Goal: Obtain resource: Obtain resource

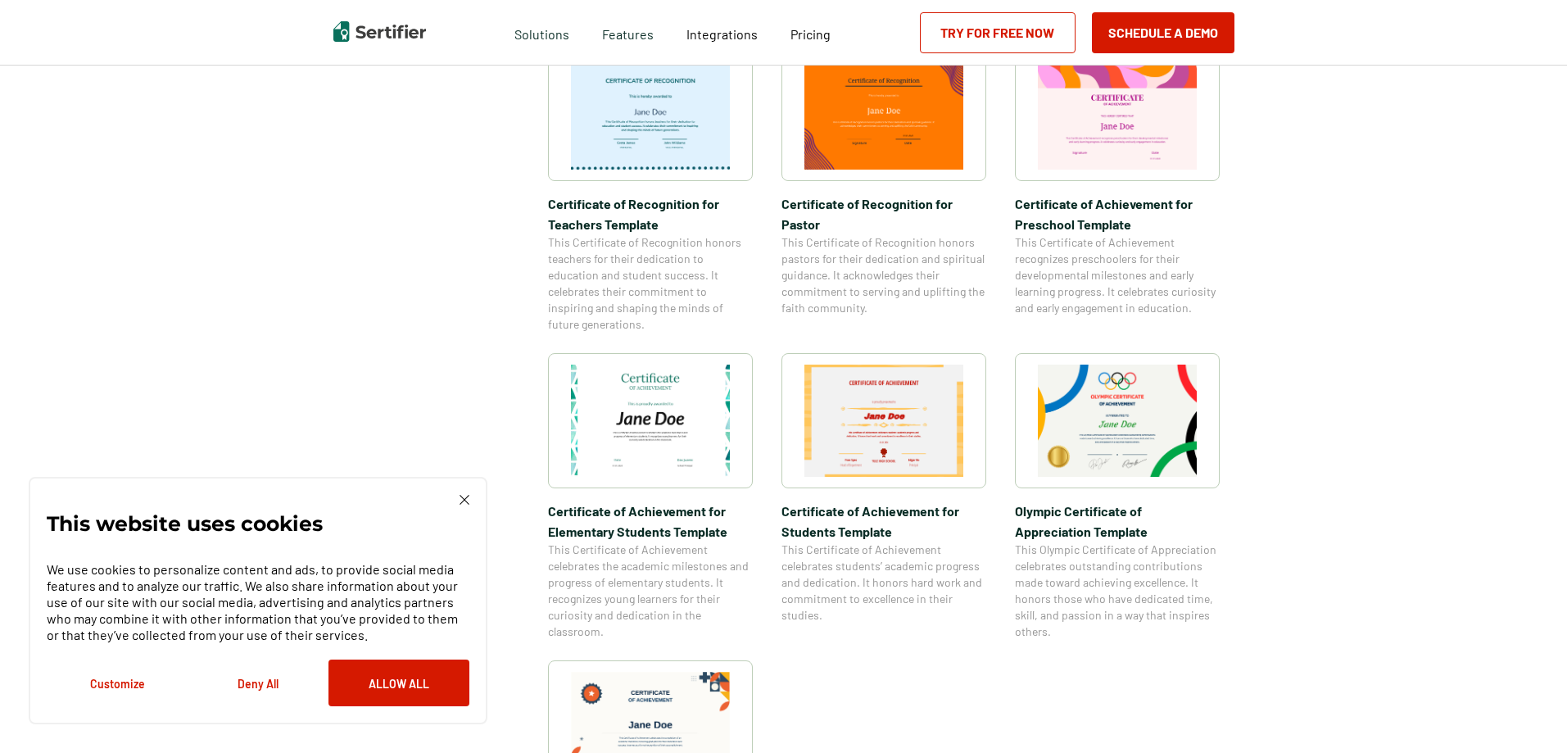
scroll to position [935, 0]
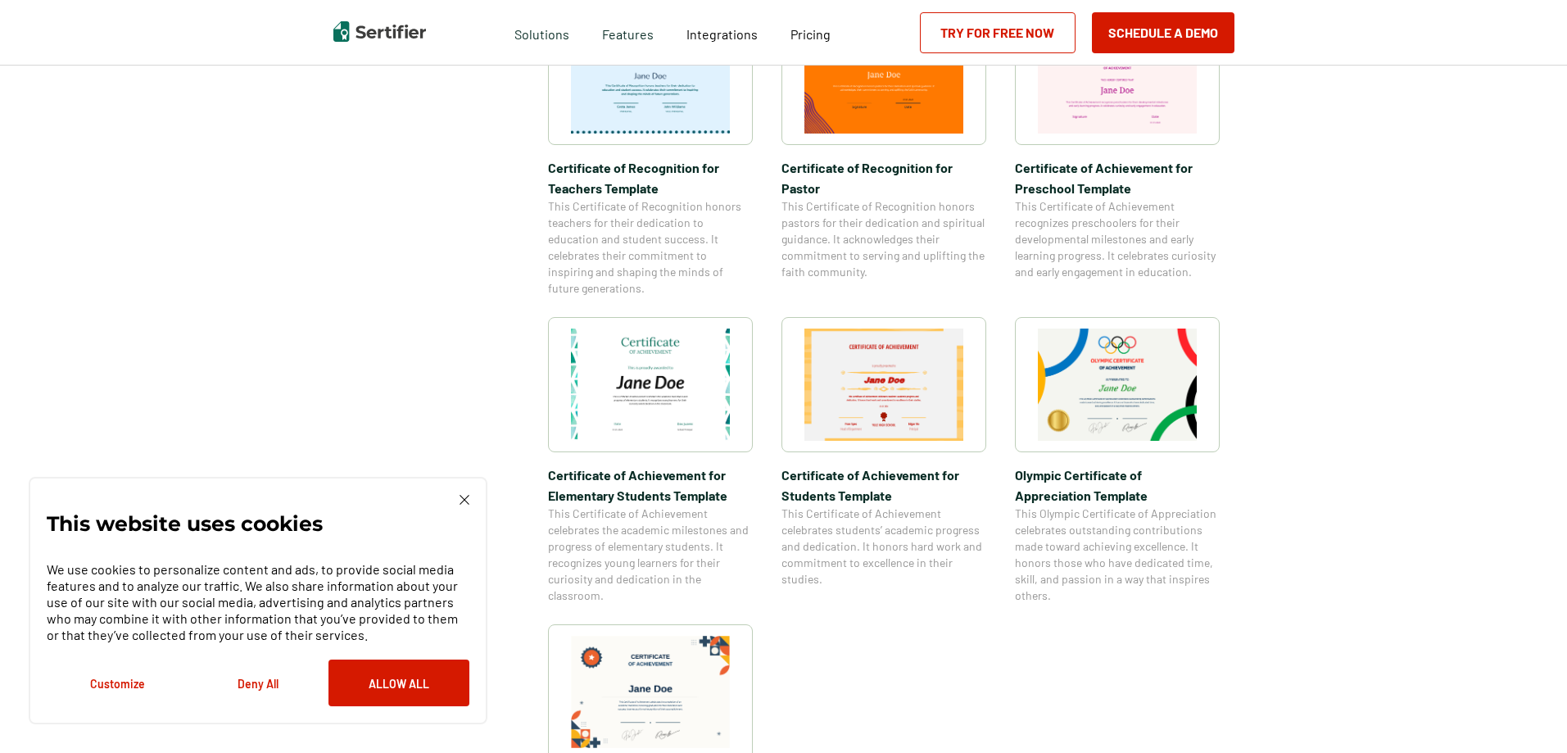
click at [907, 420] on img at bounding box center [884, 385] width 159 height 112
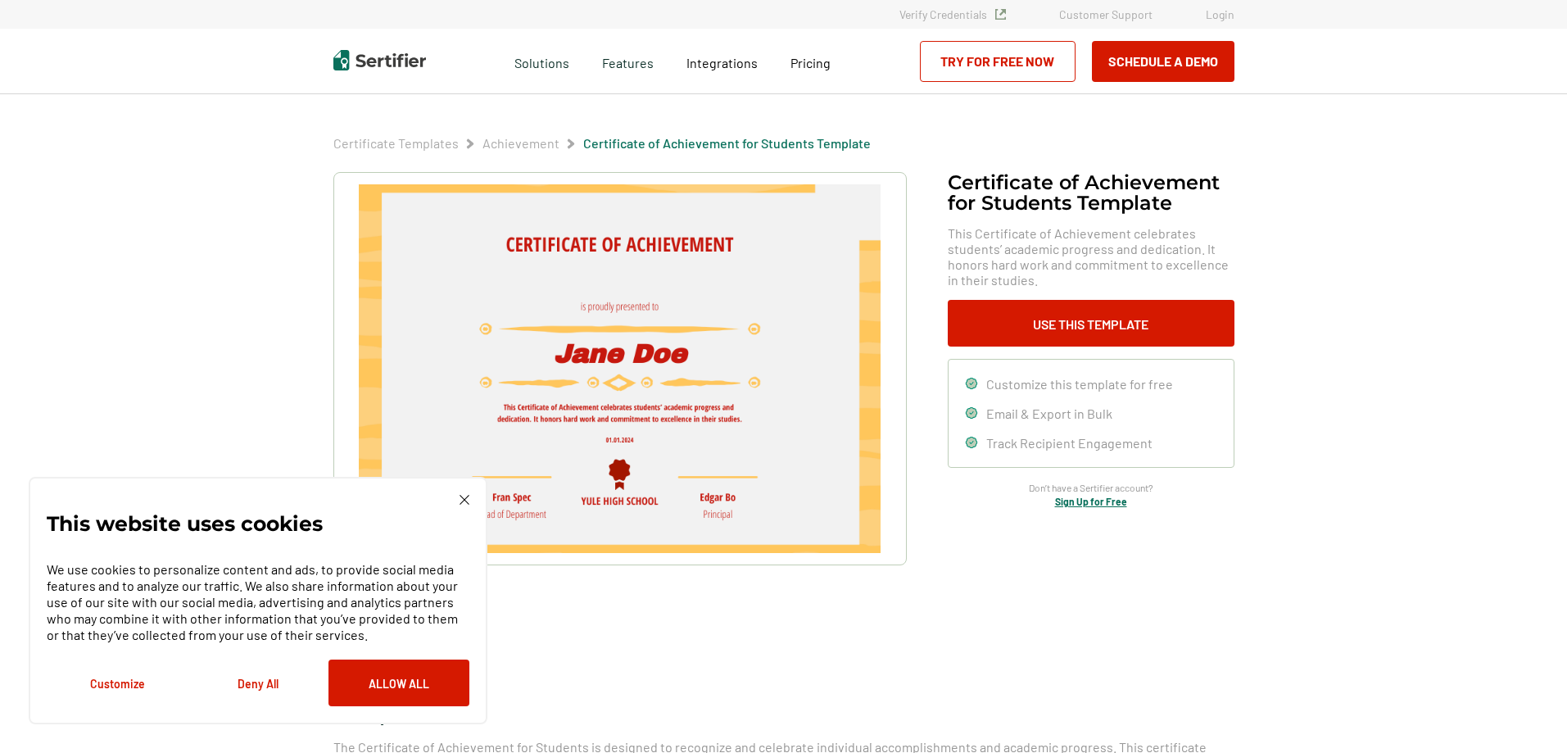
drag, startPoint x: 815, startPoint y: 388, endPoint x: 791, endPoint y: 408, distance: 32.0
click at [791, 408] on img at bounding box center [619, 368] width 521 height 369
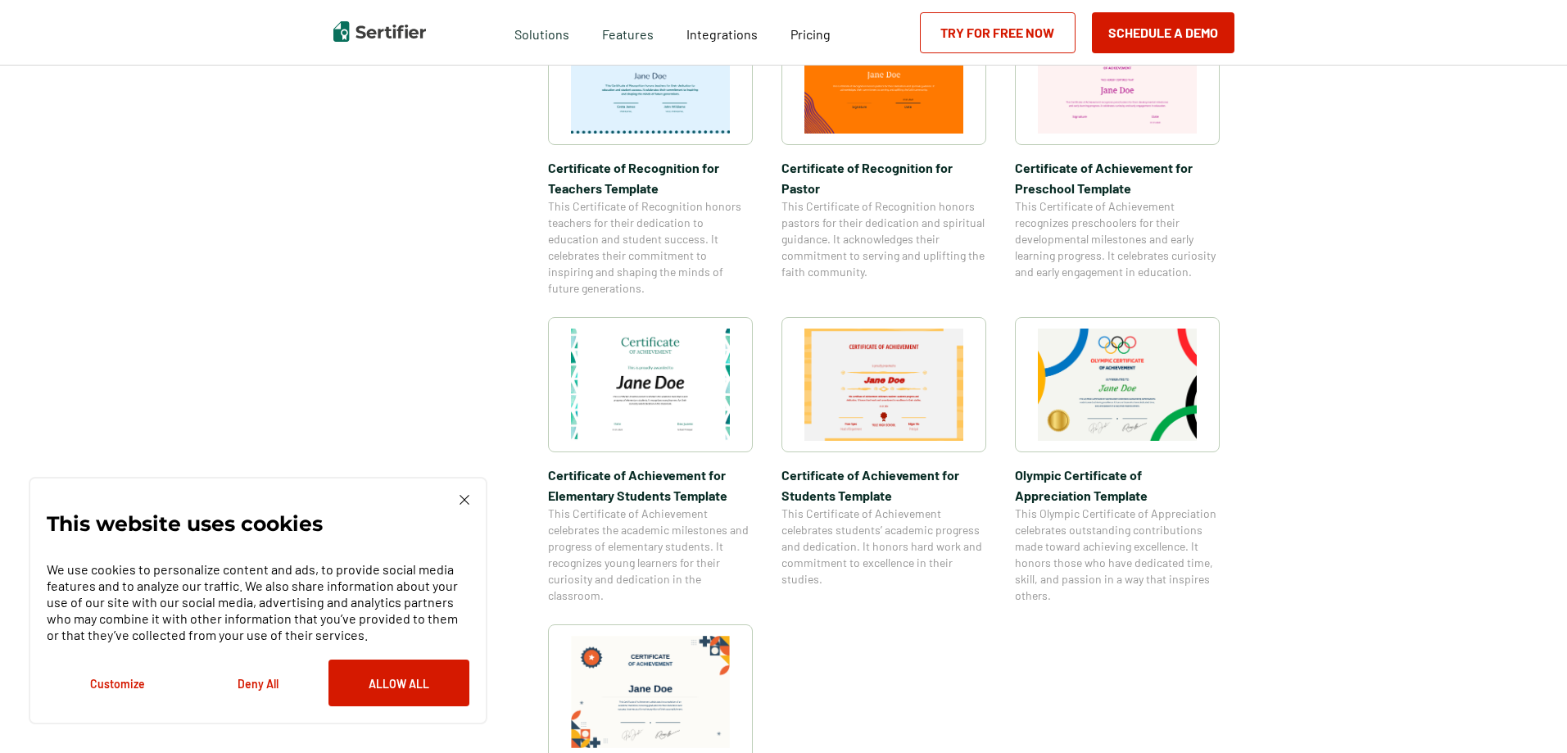
scroll to position [2116, 0]
